Goal: Task Accomplishment & Management: Manage account settings

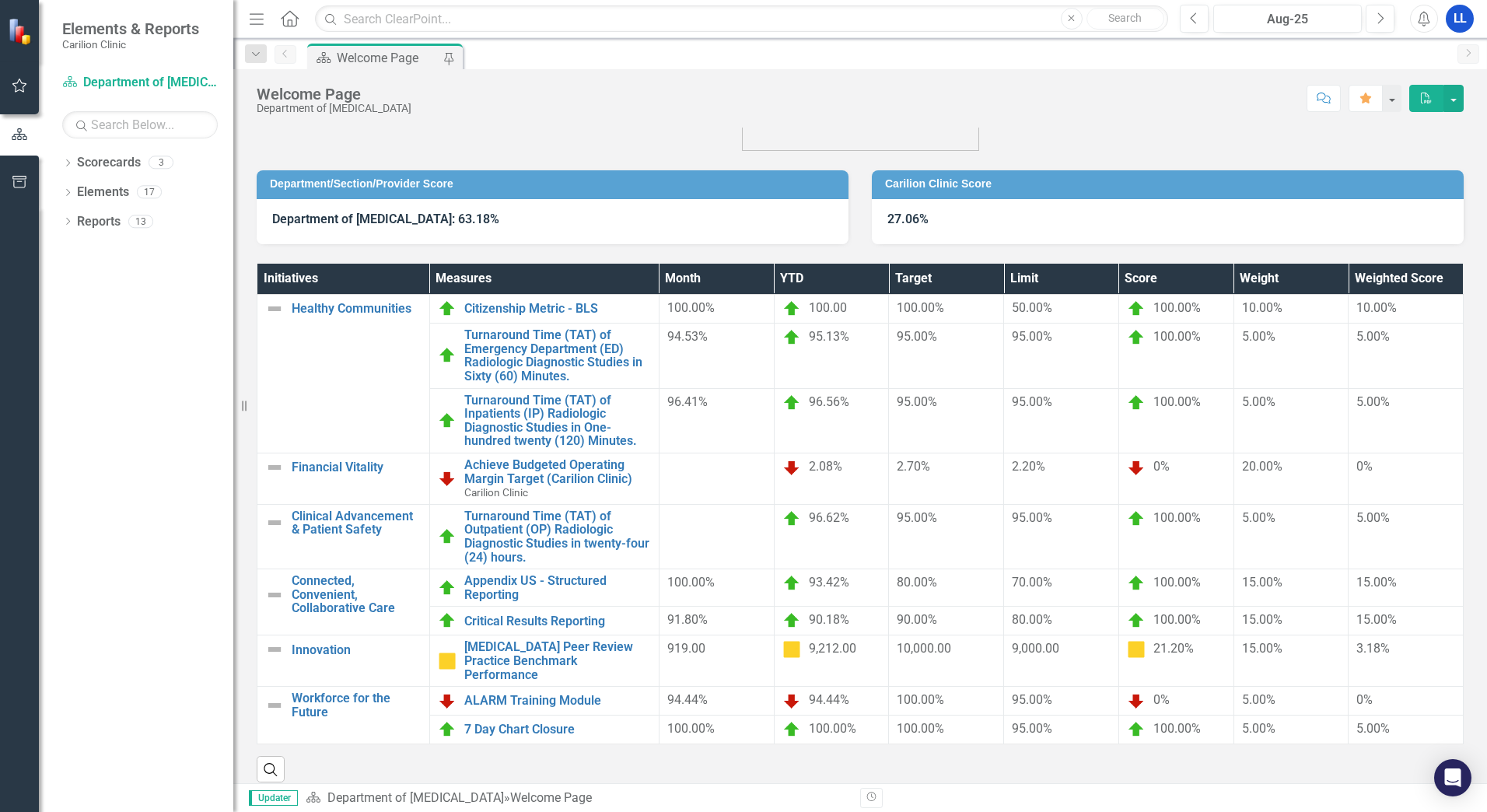
scroll to position [79, 0]
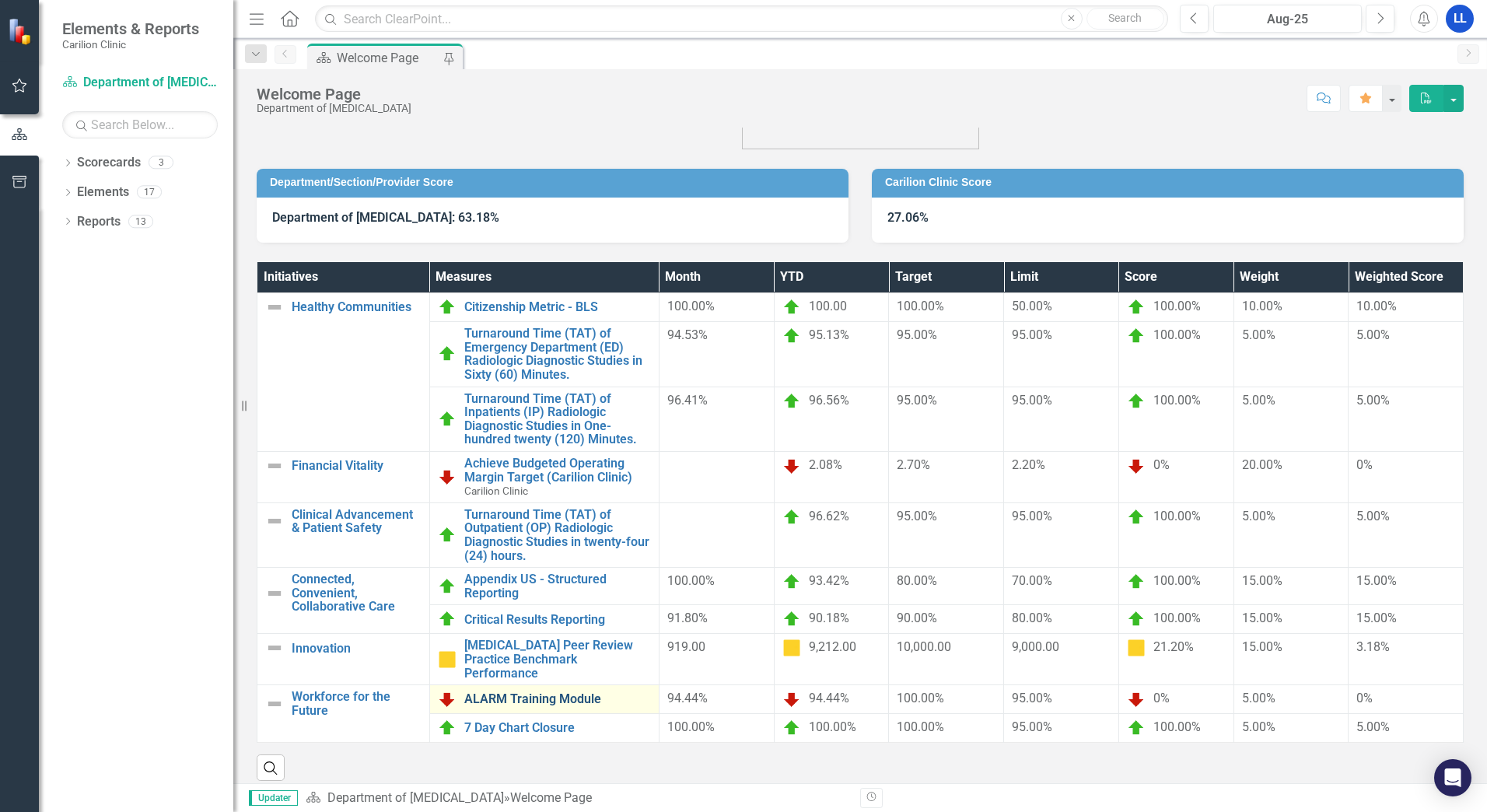
click at [535, 692] on link "ALARM Training Module" at bounding box center [558, 699] width 187 height 14
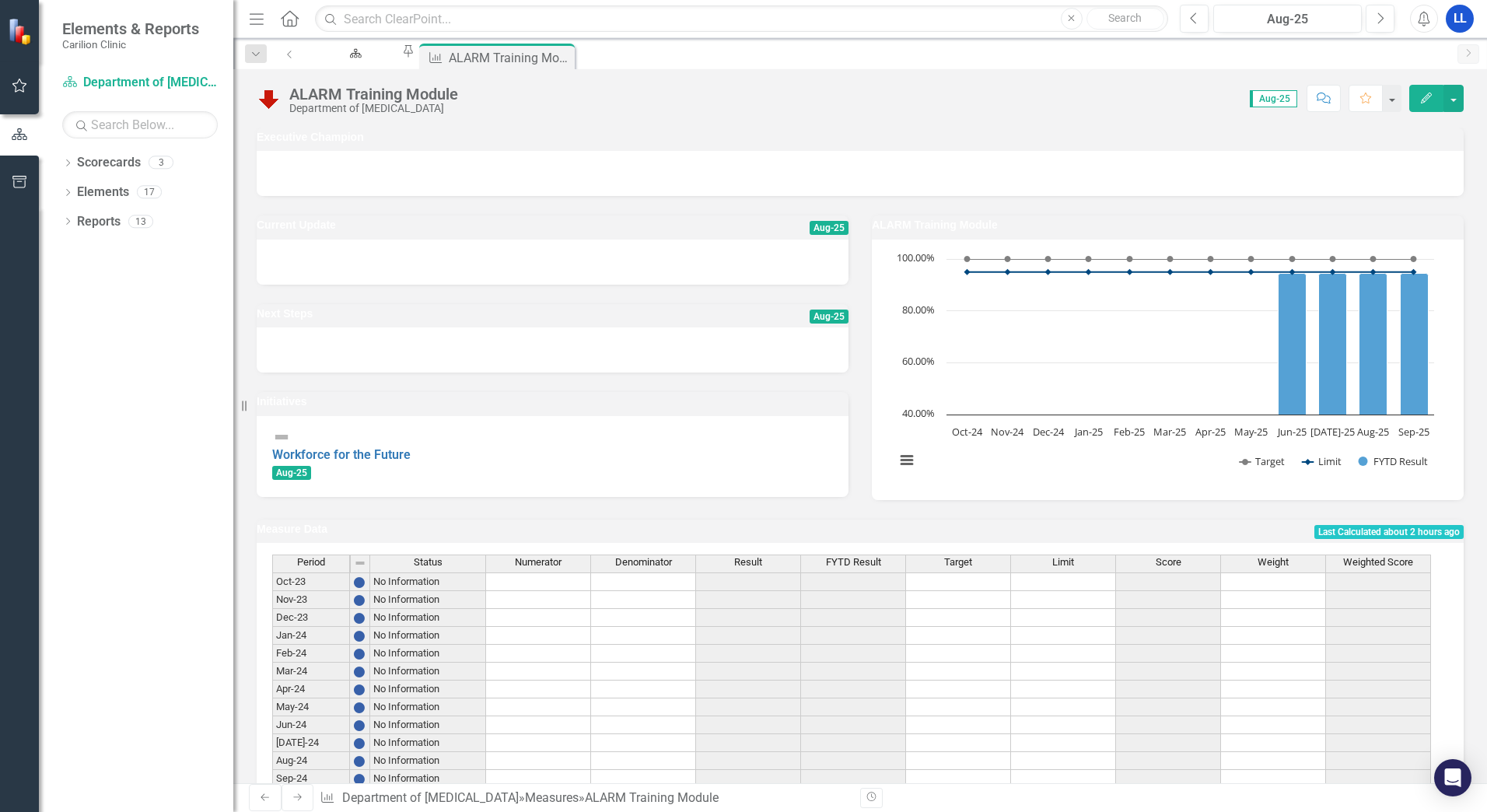
scroll to position [274, 0]
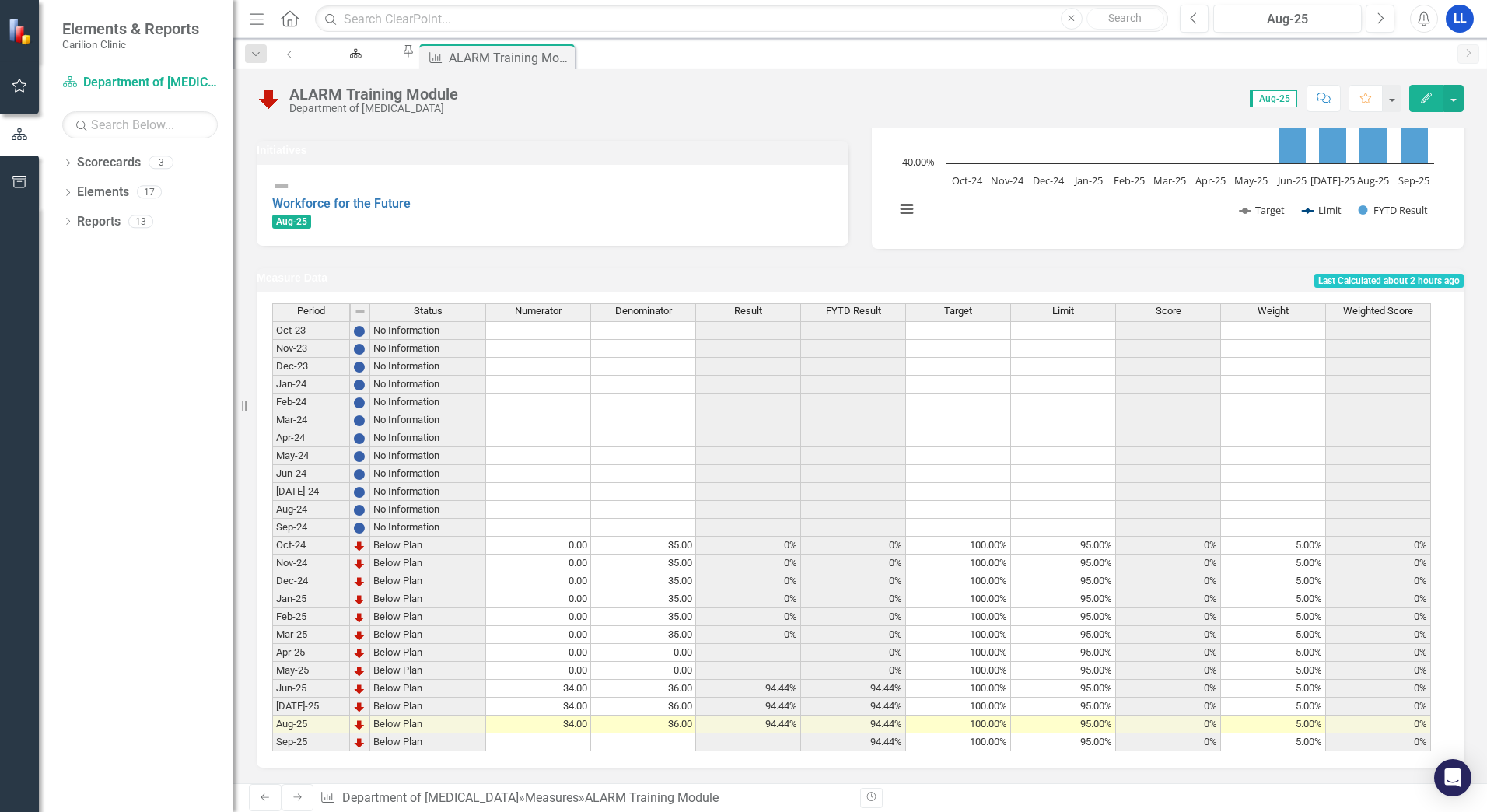
click at [664, 681] on td "36.00" at bounding box center [643, 688] width 105 height 18
click at [672, 682] on td "36.00" at bounding box center [643, 688] width 105 height 18
click at [672, 683] on textarea at bounding box center [643, 689] width 106 height 19
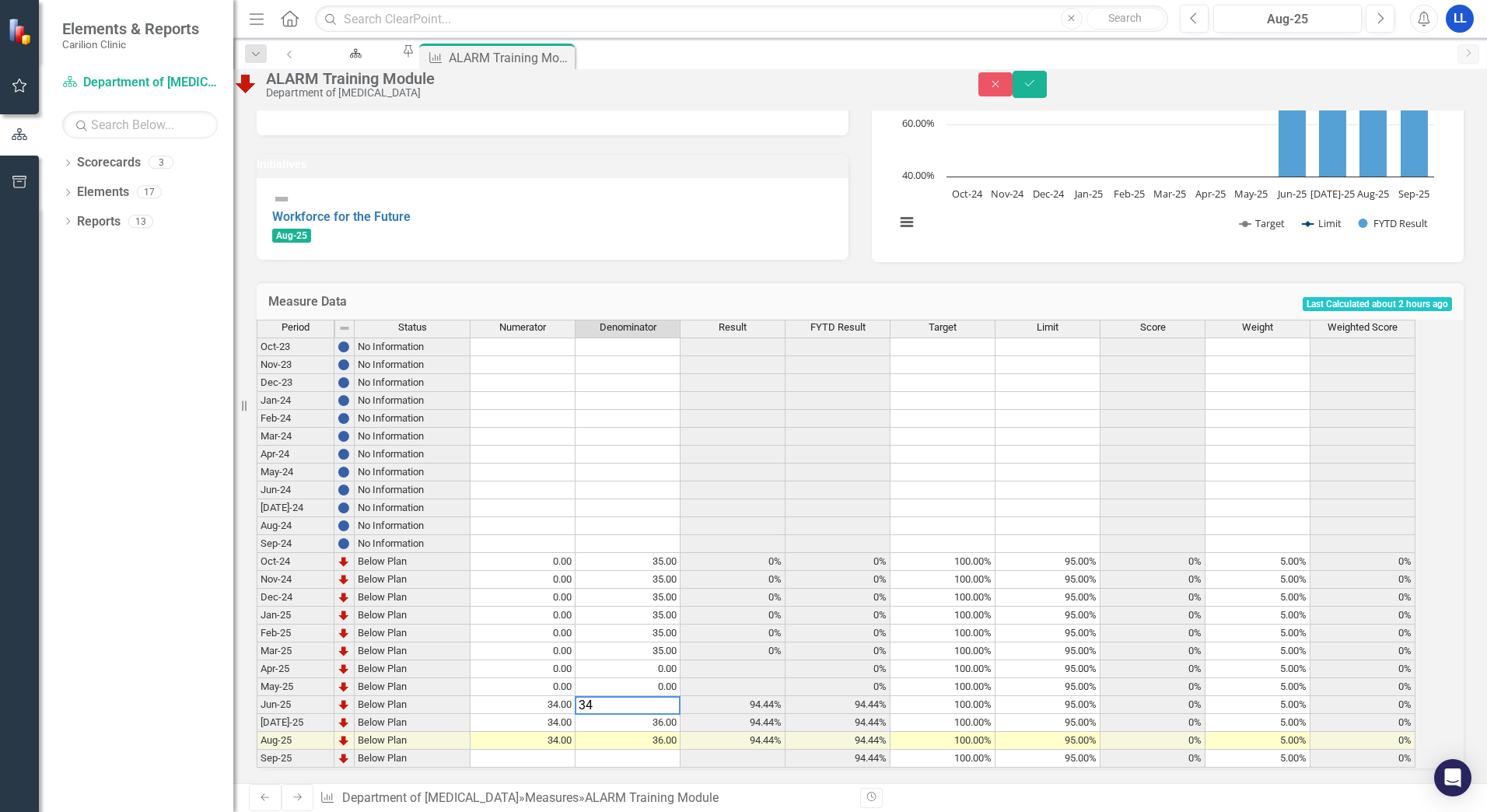
click at [663, 714] on td "36.00" at bounding box center [628, 723] width 105 height 18
click at [670, 714] on td "36.00" at bounding box center [628, 723] width 105 height 18
click at [680, 731] on td "36.00" at bounding box center [628, 740] width 105 height 18
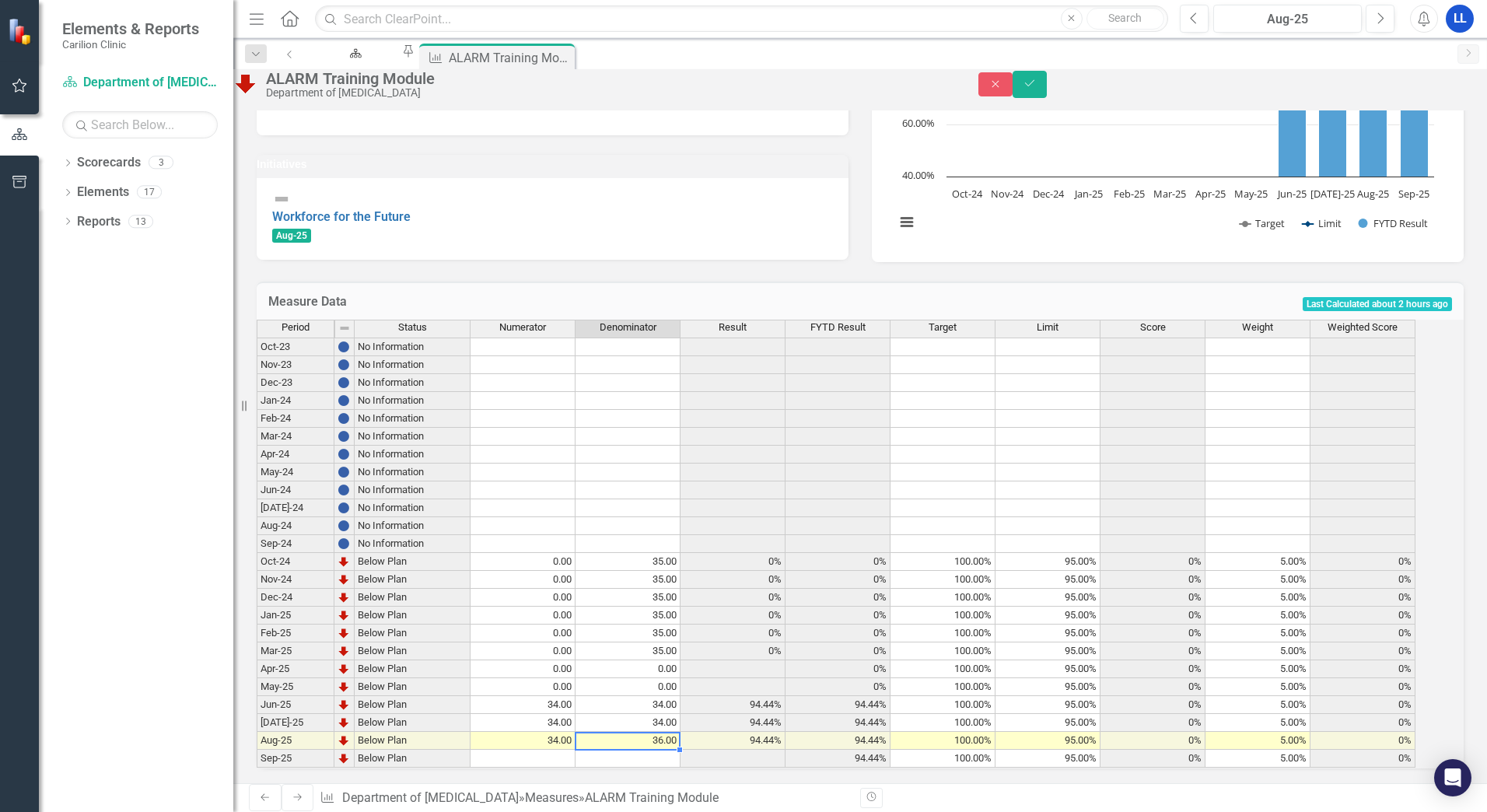
click at [680, 731] on td "36.00" at bounding box center [628, 740] width 105 height 18
type textarea "34"
click at [807, 769] on div "Period Status Numerator Denominator Result FYTD Result Target Limit Score Weigh…" at bounding box center [861, 543] width 1207 height 448
click at [1037, 89] on icon "Save" at bounding box center [1030, 83] width 14 height 11
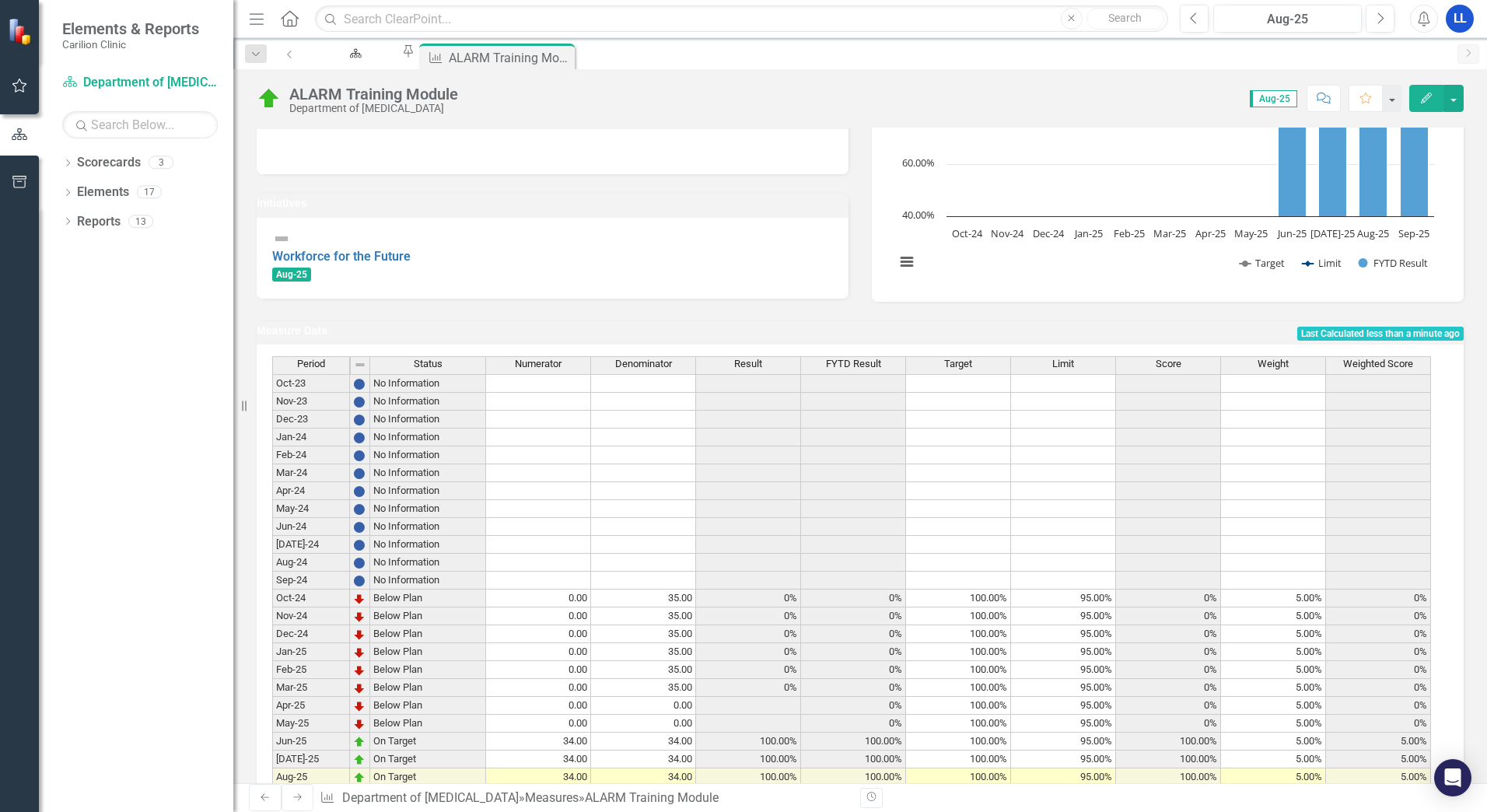
scroll to position [41, 0]
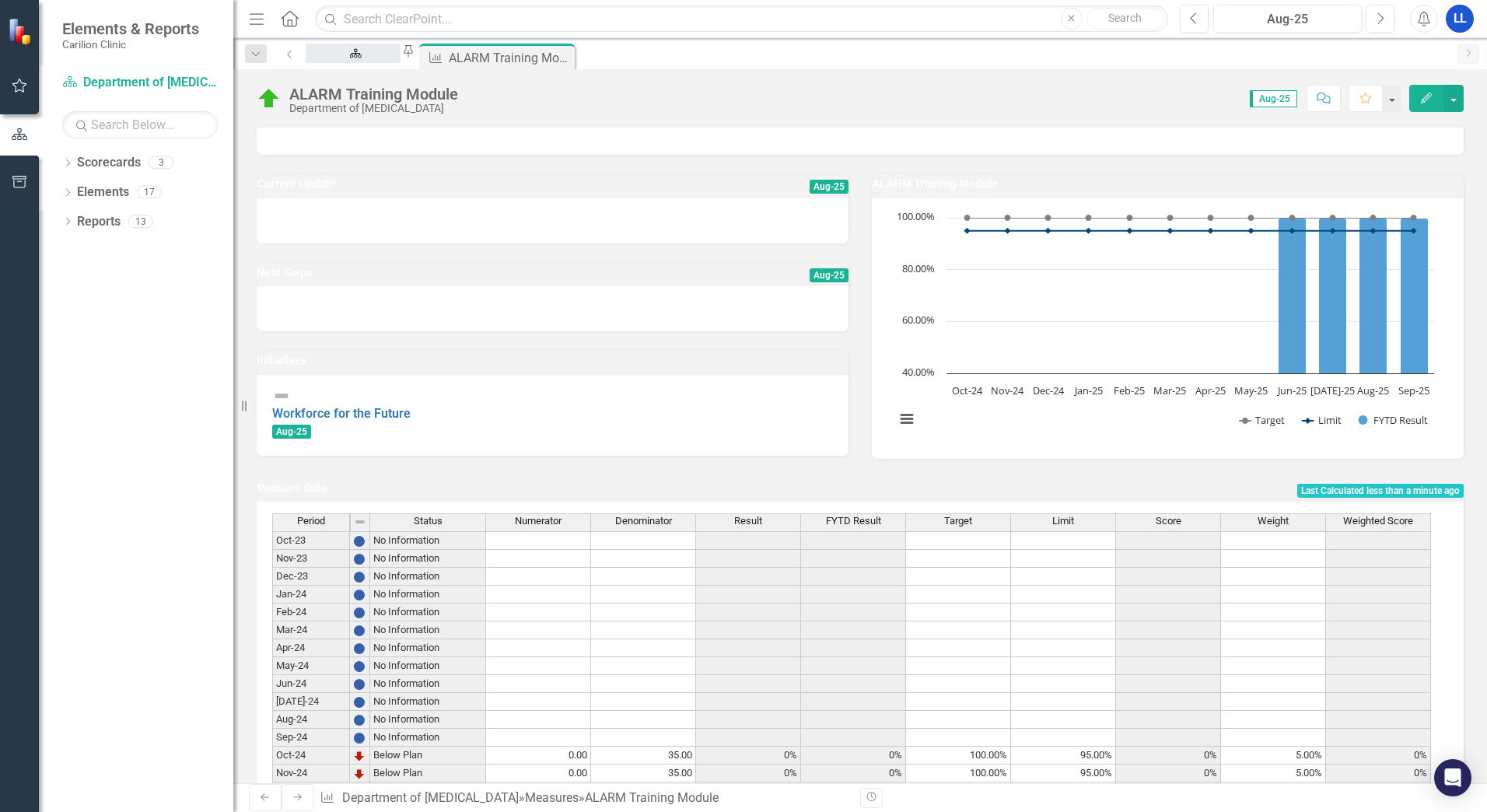
click at [387, 59] on div "Welcome Page" at bounding box center [353, 68] width 67 height 20
